Goal: Find specific page/section: Find specific page/section

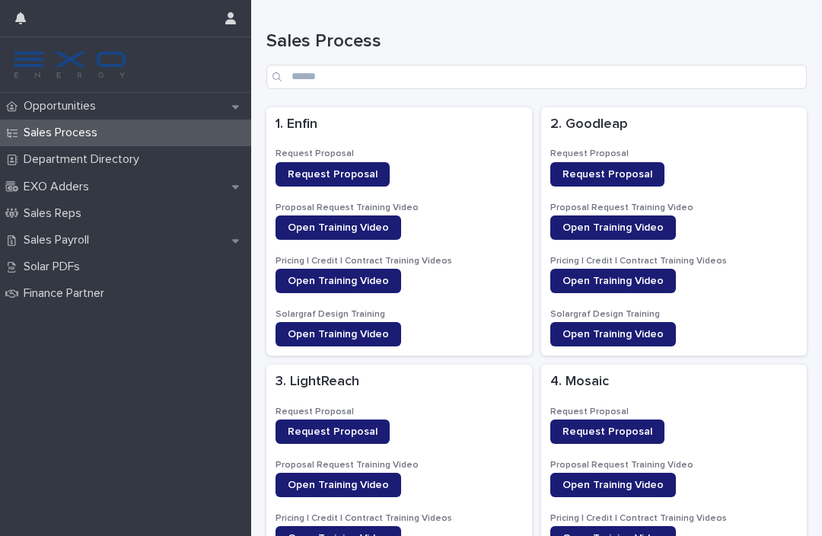
click at [56, 103] on p "Opportunities" at bounding box center [62, 106] width 91 height 14
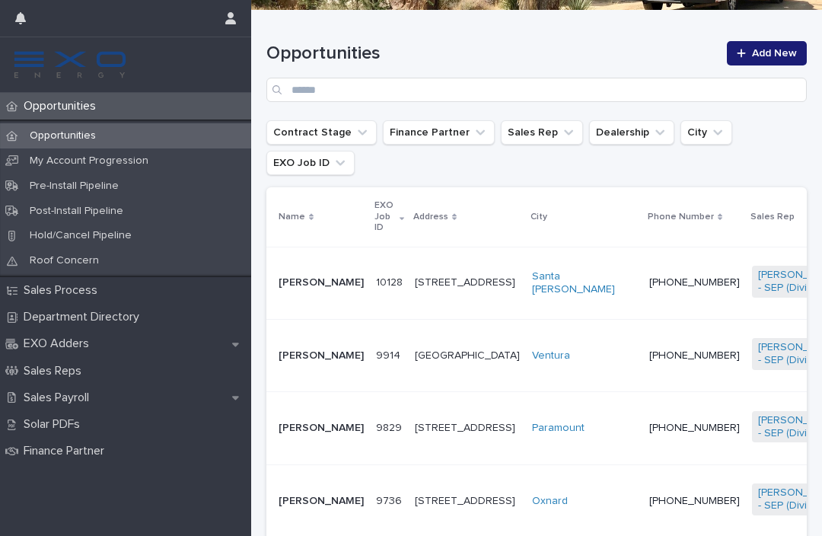
scroll to position [388, 0]
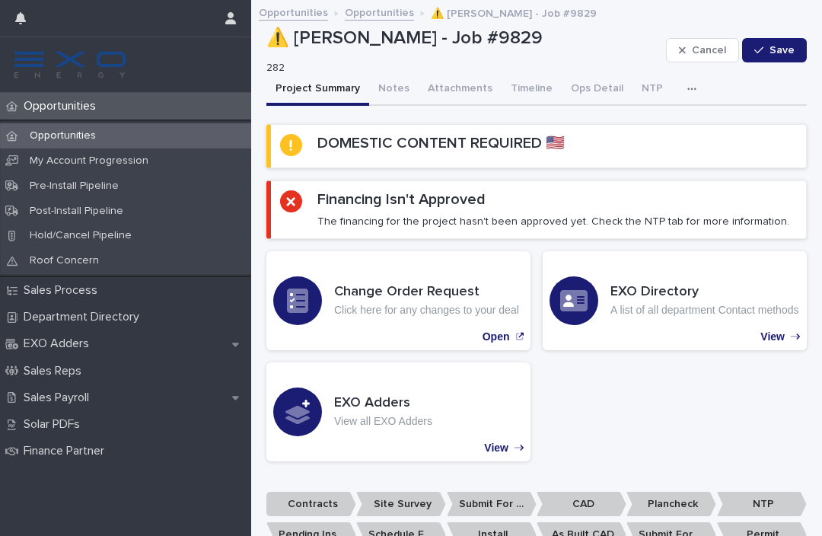
click at [51, 112] on p "Opportunities" at bounding box center [62, 106] width 91 height 14
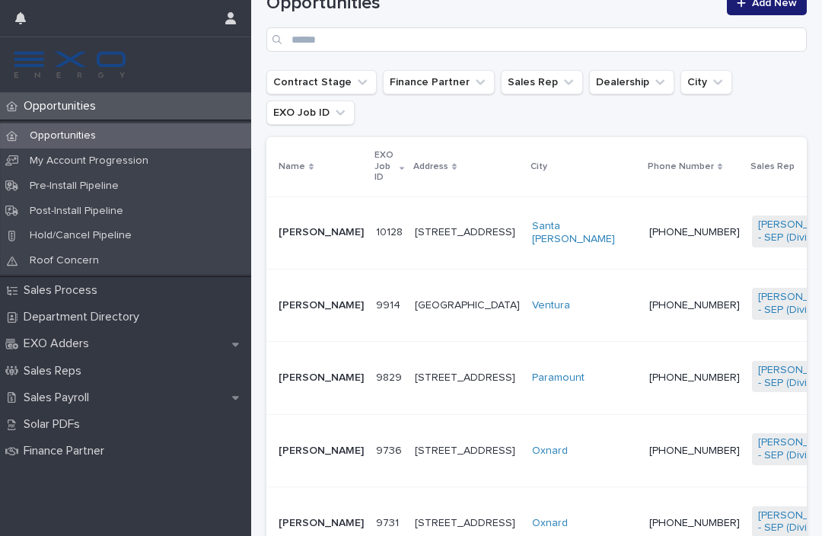
scroll to position [271, 0]
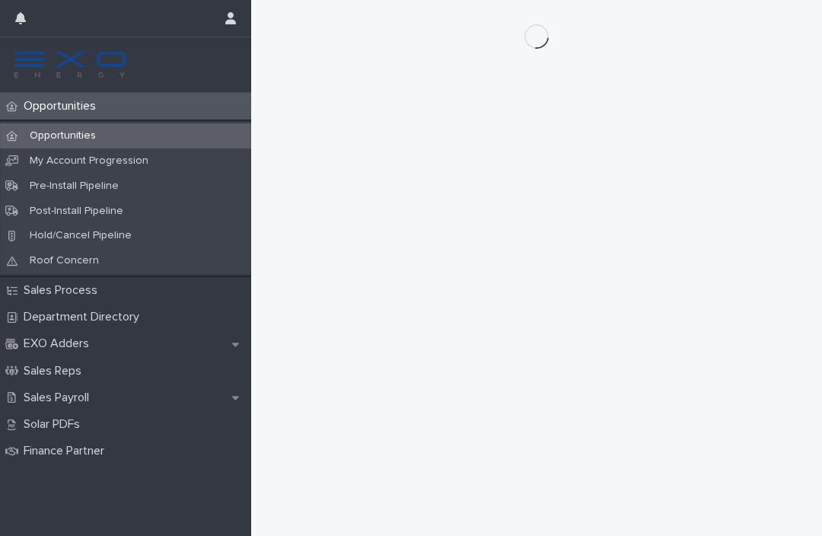
click at [728, 259] on div "Loading... Saving… Loading... Saving…" at bounding box center [536, 248] width 555 height 497
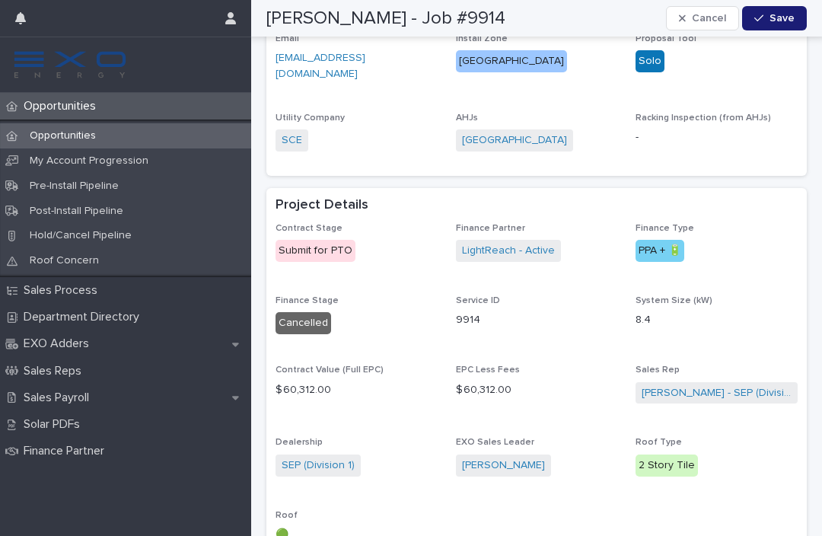
scroll to position [850, 0]
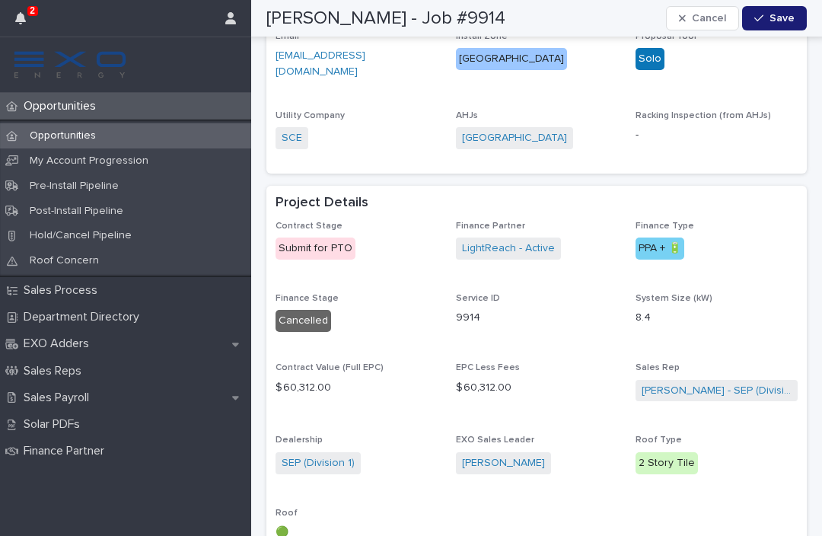
click at [24, 22] on icon "button" at bounding box center [20, 18] width 11 height 12
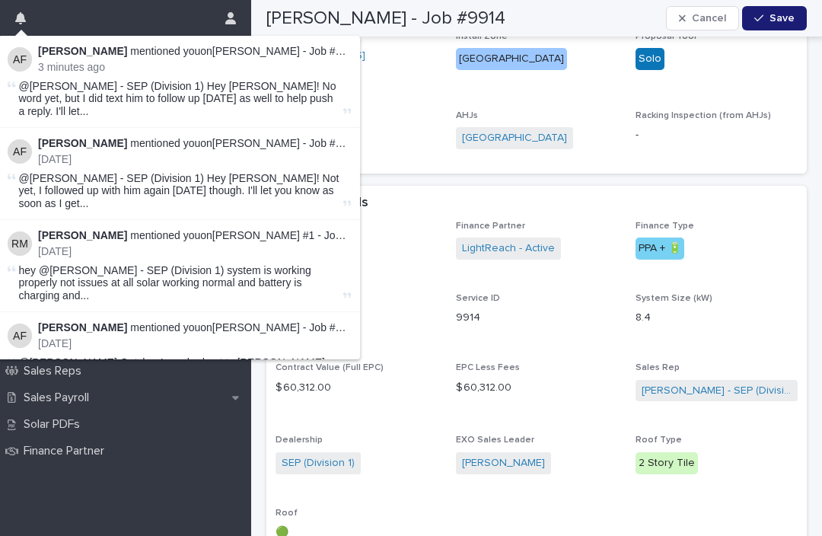
click at [227, 52] on link "[PERSON_NAME] - Job #9914" at bounding box center [285, 51] width 147 height 12
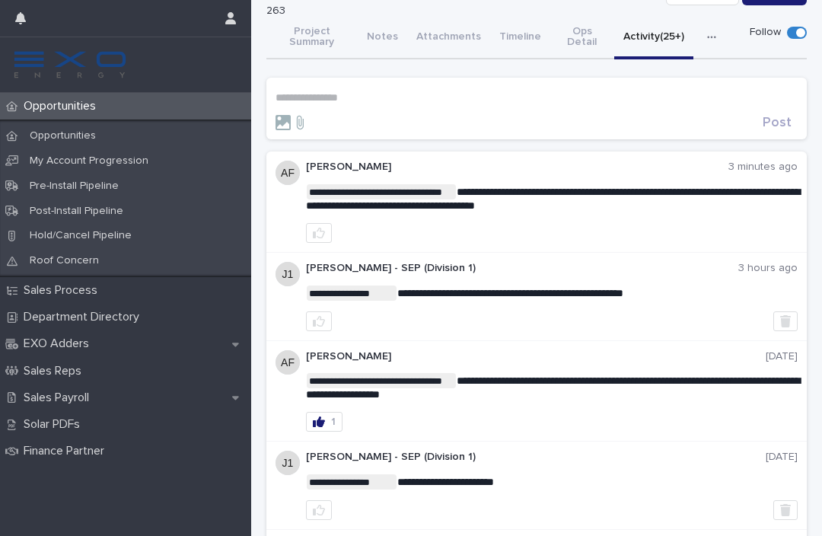
scroll to position [59, 0]
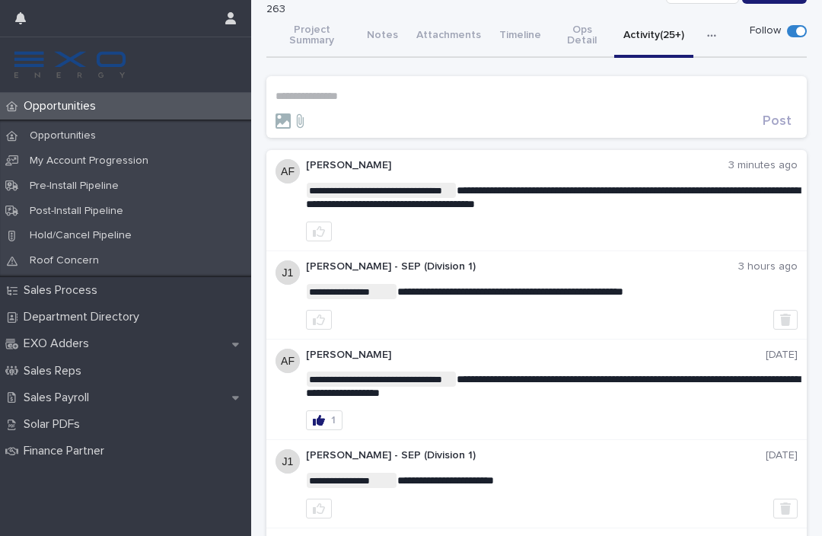
click at [40, 399] on p "Sales Payroll" at bounding box center [59, 397] width 84 height 14
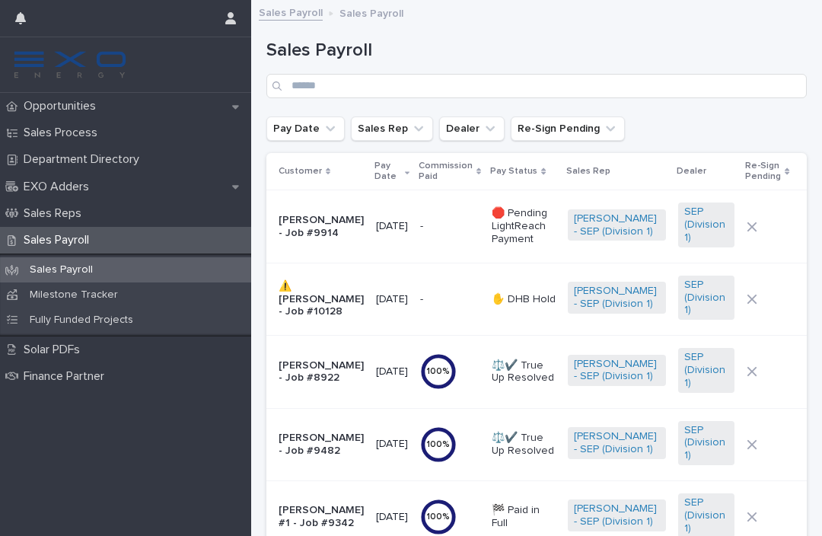
click at [43, 296] on p "Milestone Tracker" at bounding box center [73, 294] width 113 height 13
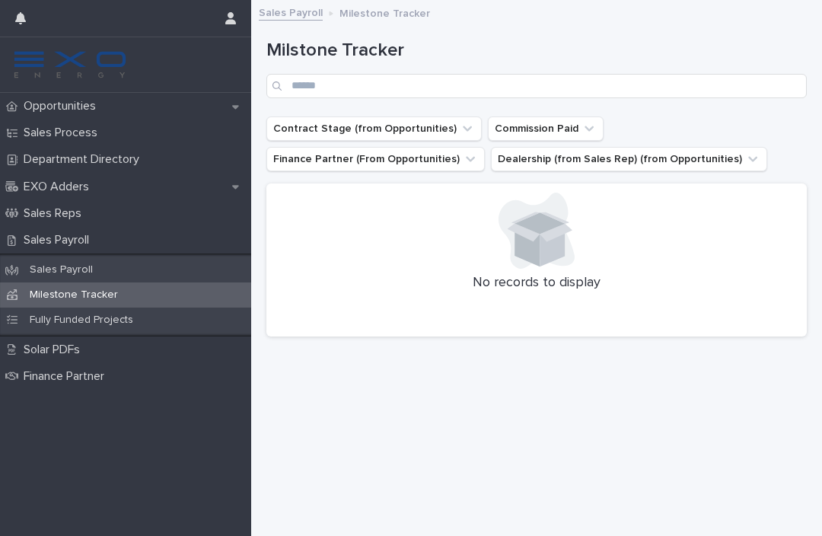
click at [70, 323] on div "Fully Funded Projects" at bounding box center [125, 319] width 251 height 25
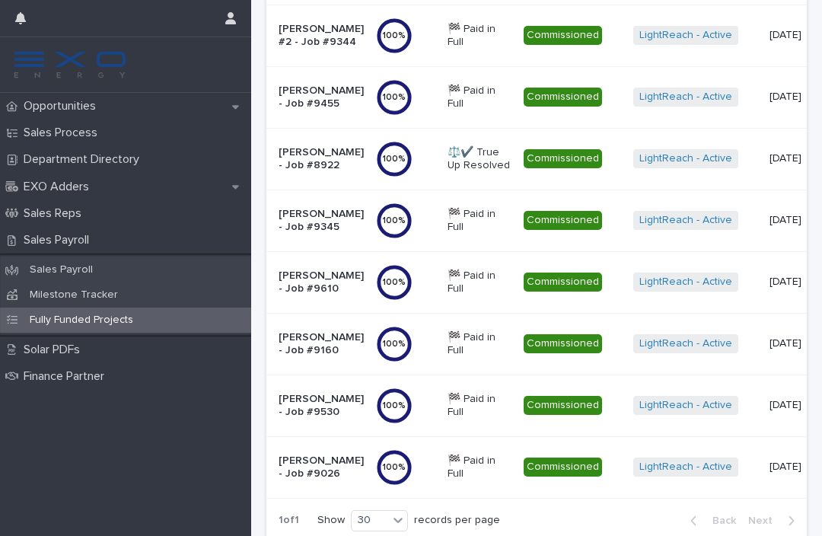
scroll to position [771, 0]
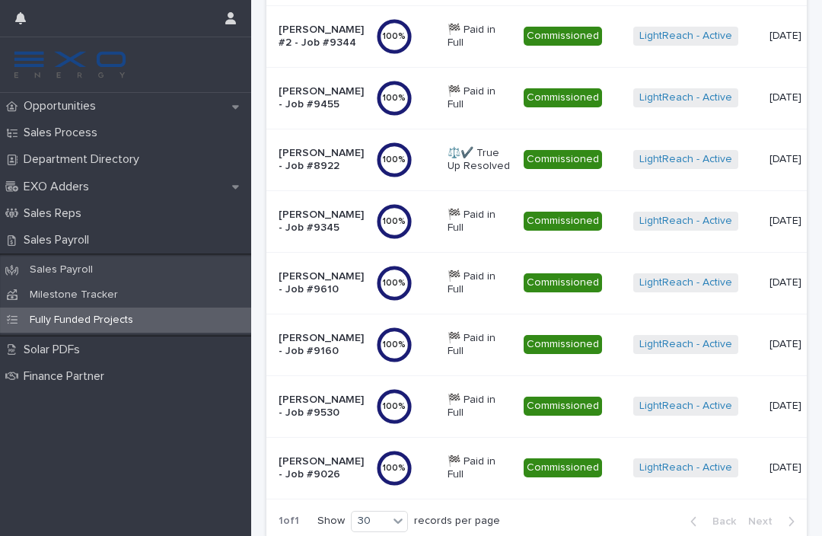
click at [29, 105] on p "Opportunities" at bounding box center [62, 106] width 91 height 14
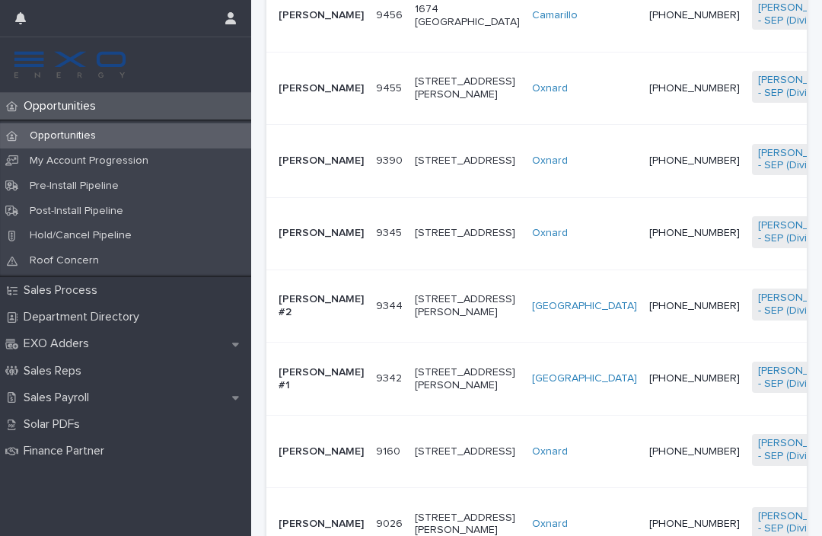
scroll to position [1209, 0]
